Goal: Navigation & Orientation: Find specific page/section

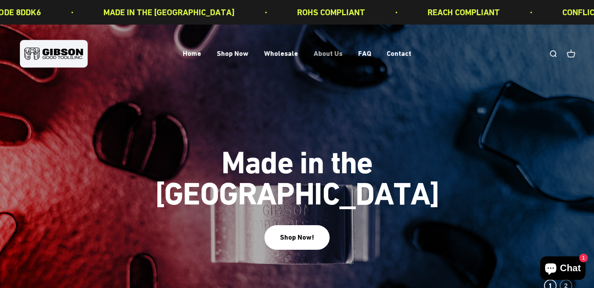
click at [319, 55] on link "About Us" at bounding box center [328, 54] width 29 height 8
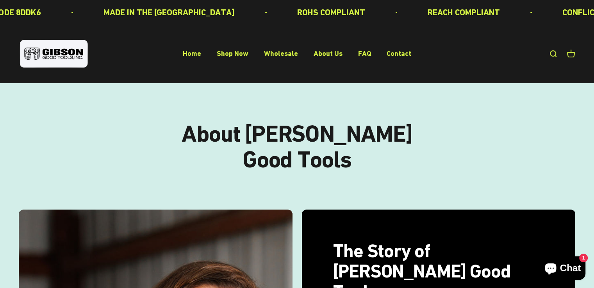
click at [550, 12] on p "CONFLICT MINERALS FREE" at bounding box center [600, 12] width 100 height 14
drag, startPoint x: 232, startPoint y: 35, endPoint x: 221, endPoint y: 32, distance: 11.2
click at [221, 32] on div "Open navigation menu Open search Home Shop Now Wholesale About Us FAQ Contact G…" at bounding box center [297, 54] width 594 height 59
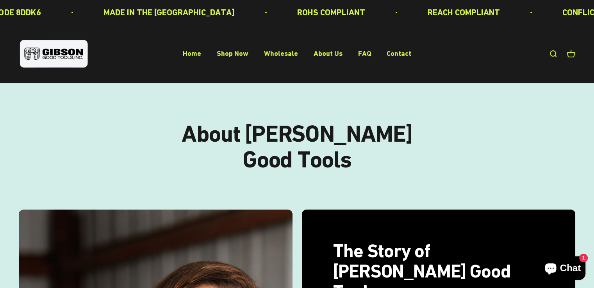
click at [550, 54] on link "Open search" at bounding box center [553, 54] width 9 height 9
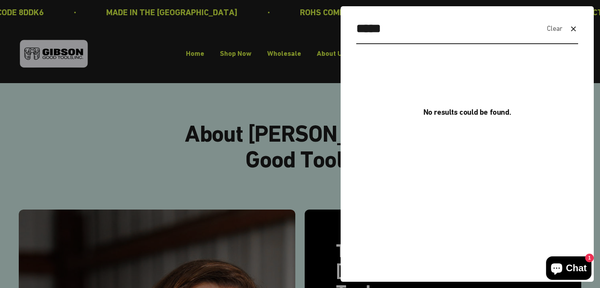
type input "*****"
click at [571, 29] on icon "button" at bounding box center [573, 28] width 9 height 9
